Goal: Find specific page/section: Find specific page/section

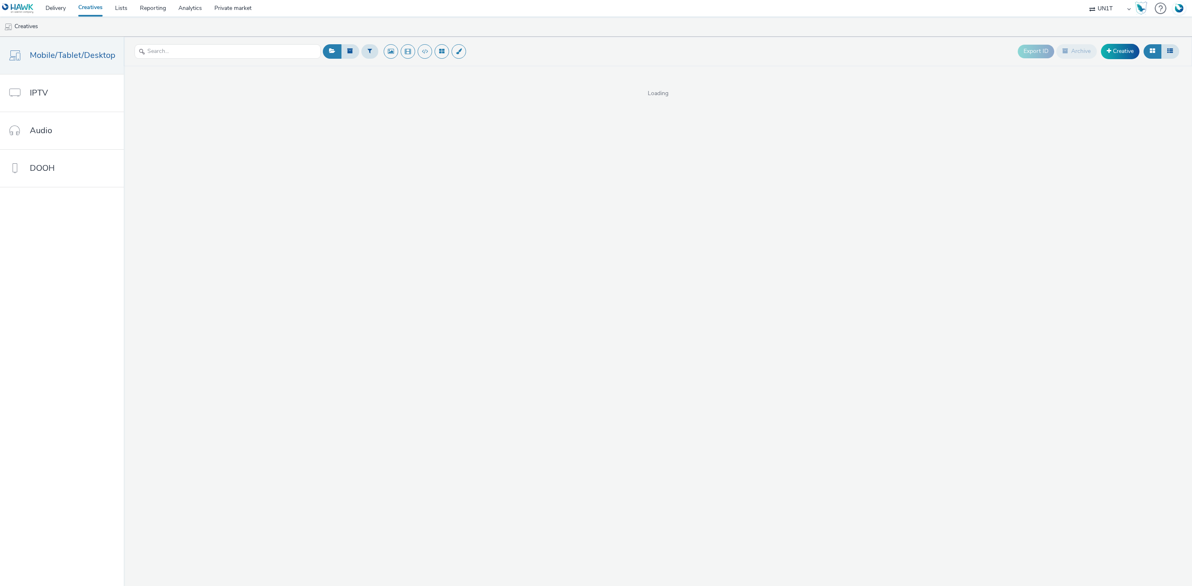
select select "dd3fb4f6-b550-43f6-8f67-b78d09d23a96"
select select "75b174c6-9315-47a7-a76b-2e04f3523f79"
select select "f1ea096e-a0f1-4bb4-91b2-88bc28adcbb2"
select select "d57a0b46-ef33-4938-977b-e6d07593e41f"
select select "a4655d9c-cd96-449f-b9a3-d2b0c2744250"
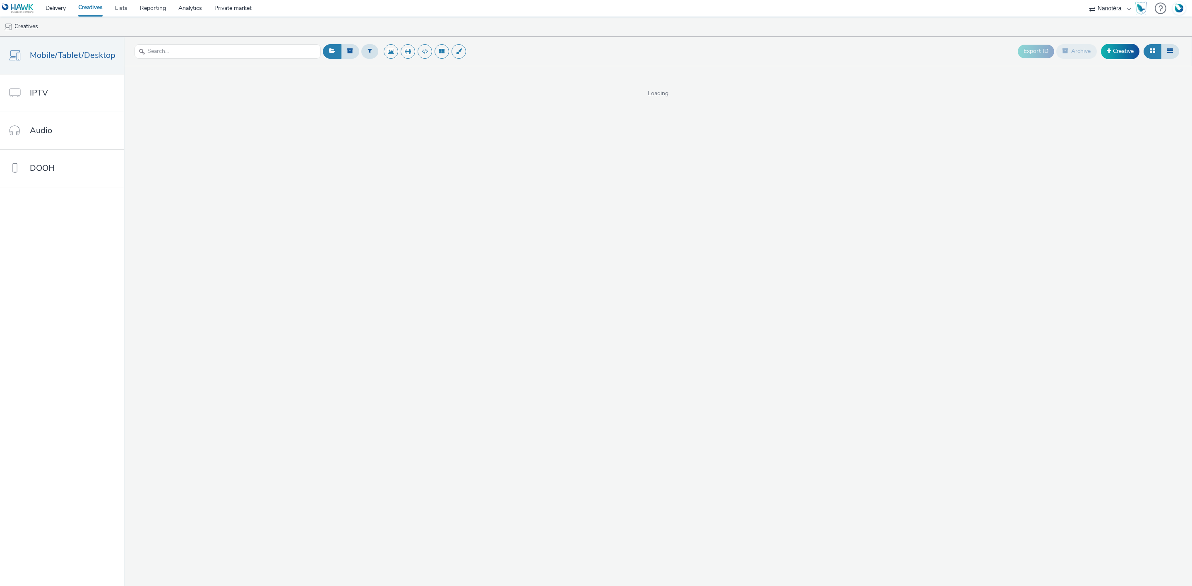
select select "7502541c-291d-438e-9ed0-28cfb675a45a"
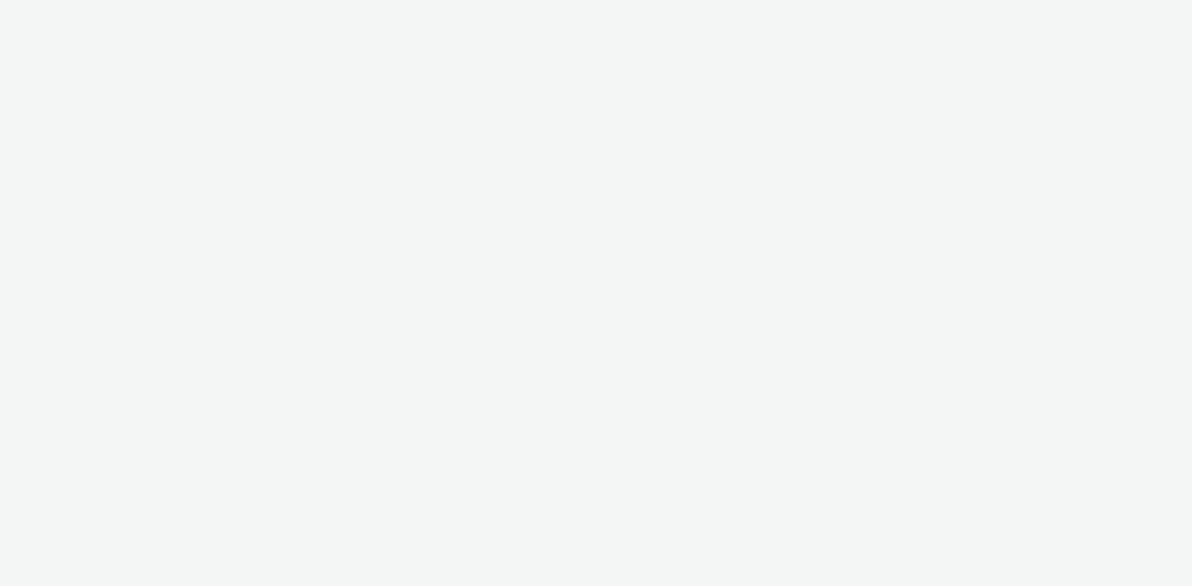
select select "d027da95-0097-4d0b-8b09-57dedb2e3a8d"
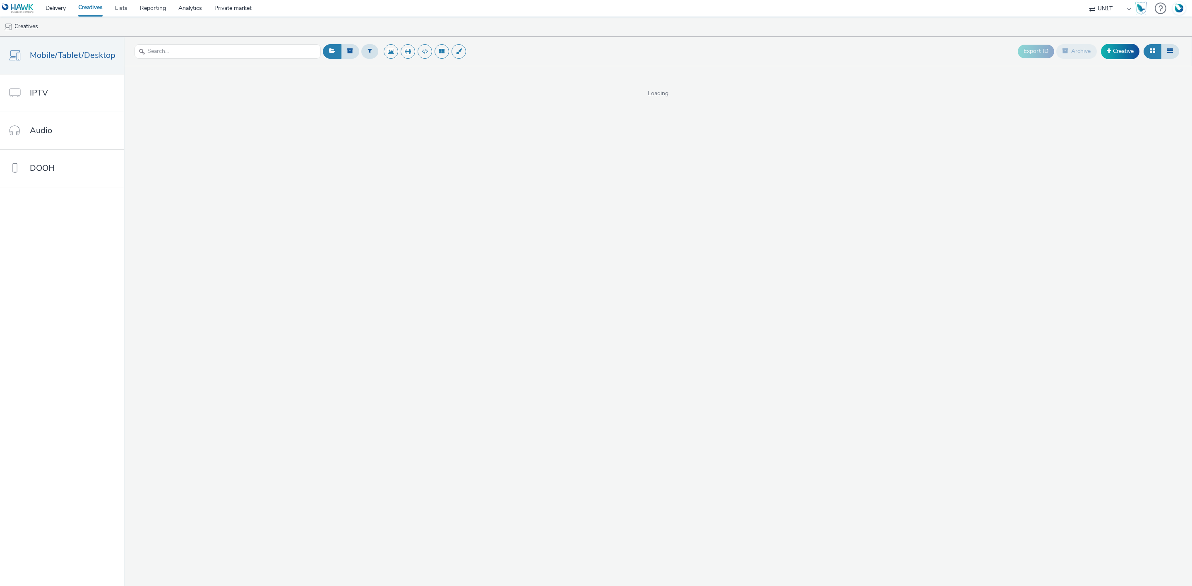
select select "dd3fb4f6-b550-43f6-8f67-b78d09d23a96"
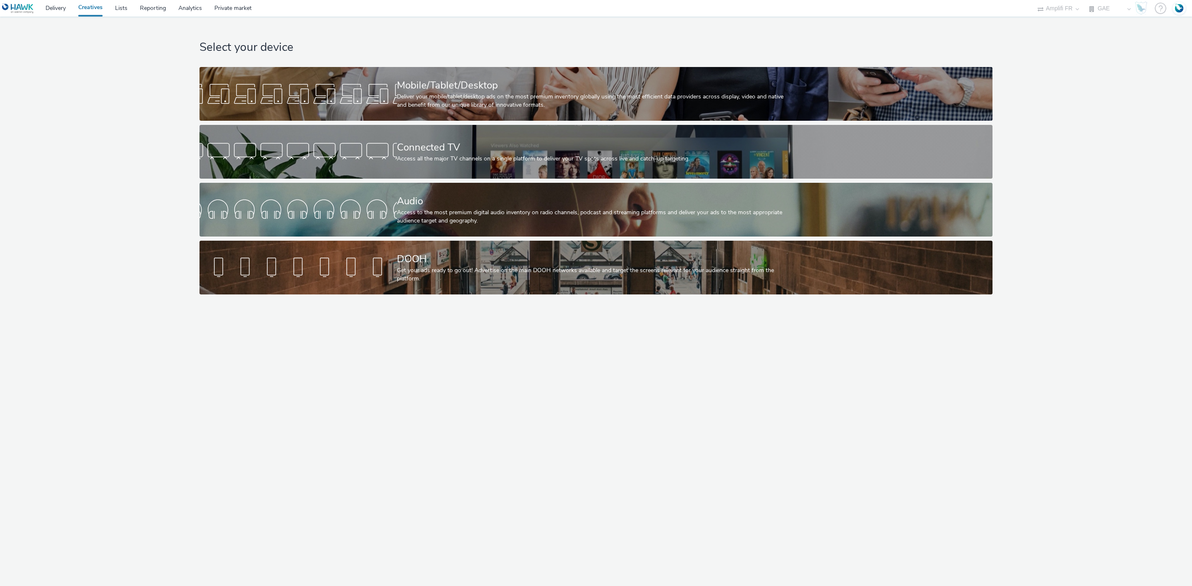
select select "a481bd8c-4acc-4c4f-8598-4e6659adaf07"
select select "f4db3760-27fe-4d14-9c44-df0c95b595a4"
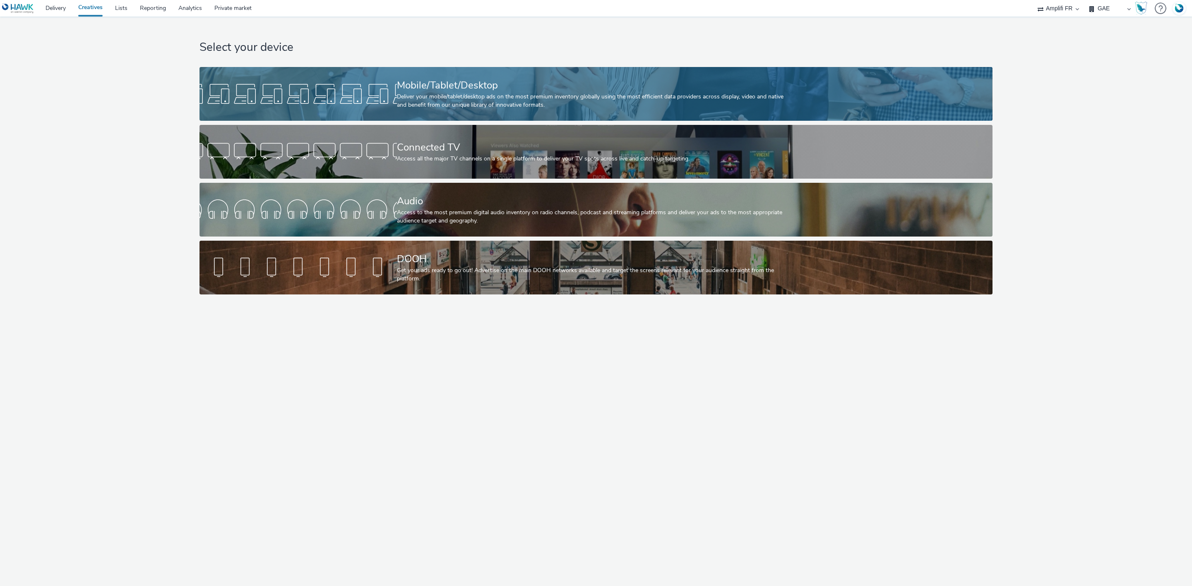
click at [344, 90] on div at bounding box center [297, 94] width 197 height 26
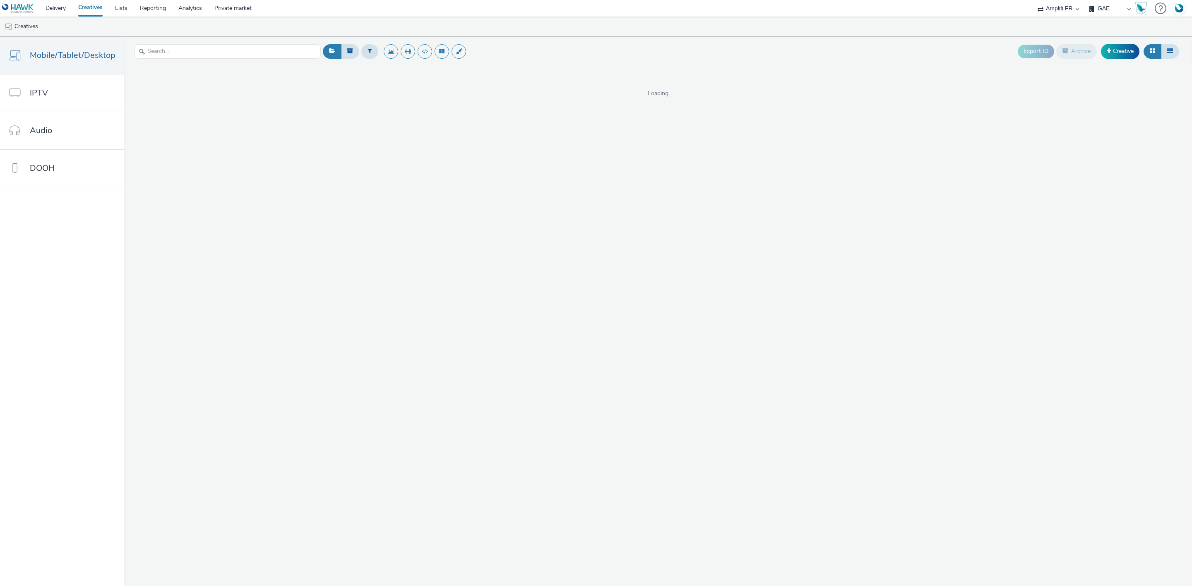
click at [211, 60] on div at bounding box center [227, 51] width 186 height 20
click at [215, 51] on input "text" at bounding box center [227, 51] width 186 height 14
paste input "R-Notoriete-CPM-Hawk-Seniors-SocioDemo-5064ans-PreRoll-1x1-Desktop-$82938928$-P…"
type input "R-Notoriete-CPM-Hawk-Seniors-SocioDemo-5064ans-PreRoll-1x1-Desktop-$82938928$-P…"
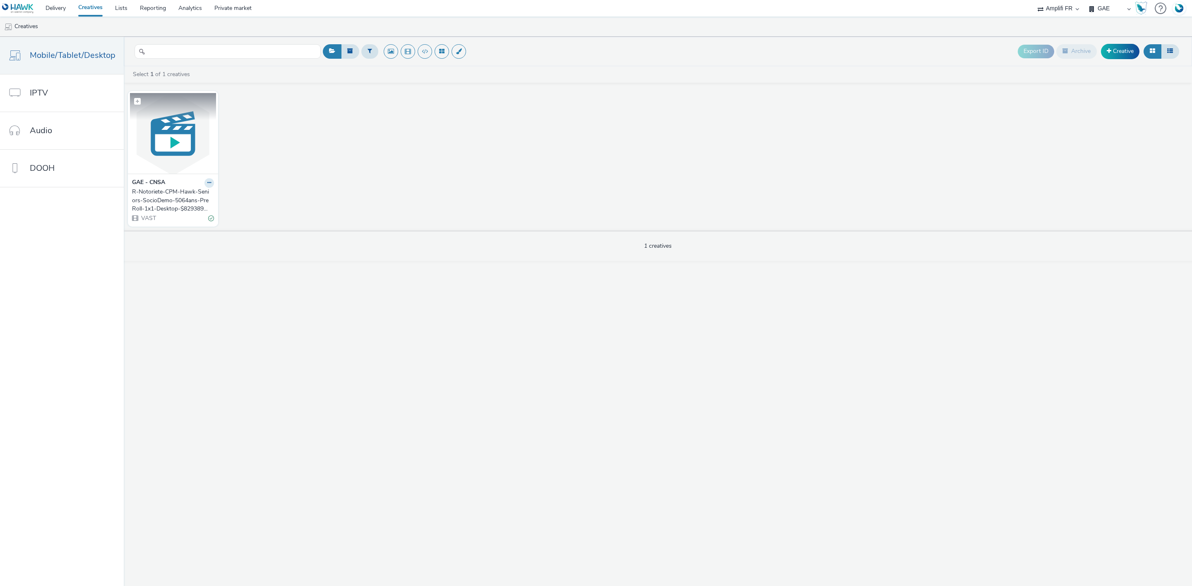
click at [151, 131] on img at bounding box center [173, 133] width 86 height 81
